Goal: Task Accomplishment & Management: Manage account settings

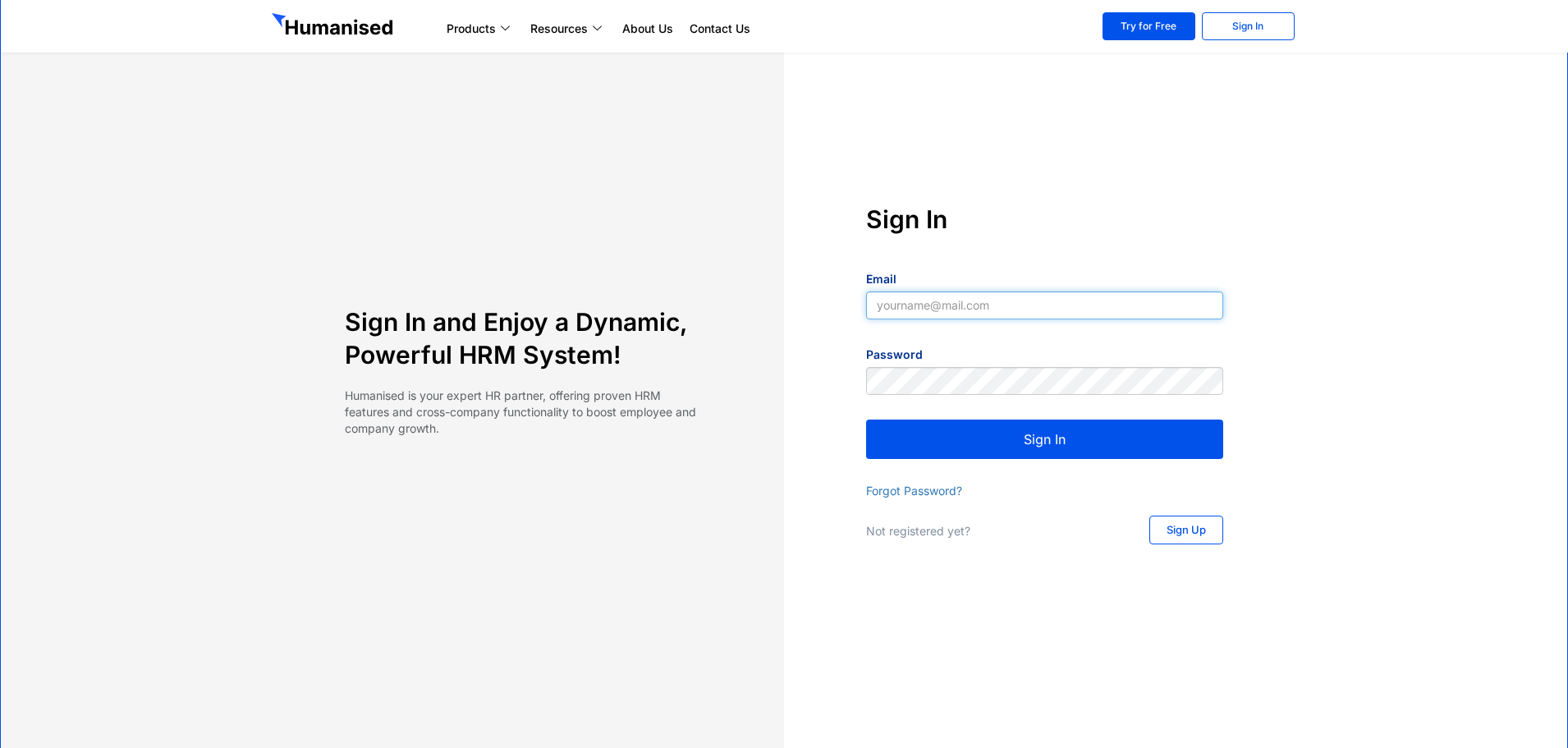
click at [978, 298] on input "Email" at bounding box center [1045, 306] width 357 height 28
click at [933, 301] on input "Email" at bounding box center [1045, 306] width 357 height 28
type input "[EMAIL_ADDRESS][DOMAIN_NAME]"
click at [1022, 439] on button "Sign In" at bounding box center [1045, 439] width 357 height 40
